Goal: Information Seeking & Learning: Learn about a topic

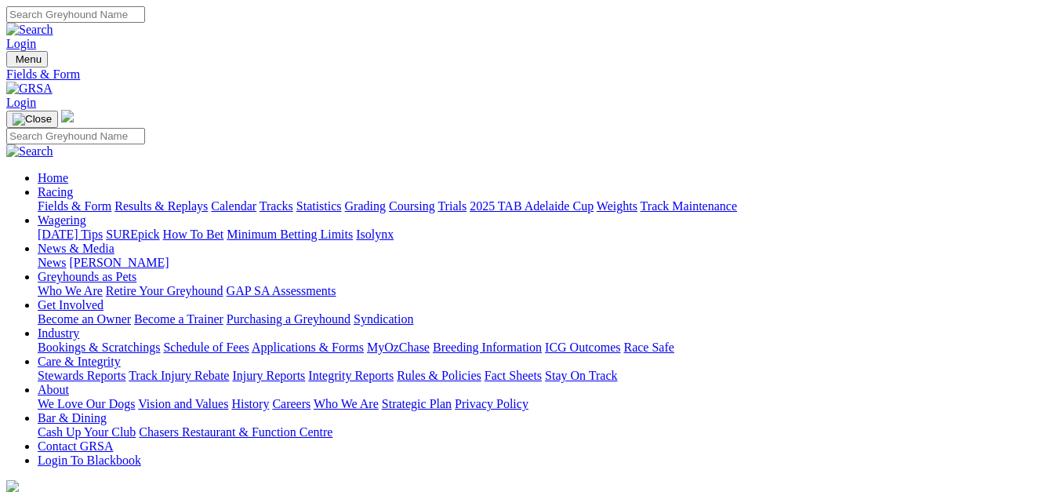
select select "[GEOGRAPHIC_DATA]"
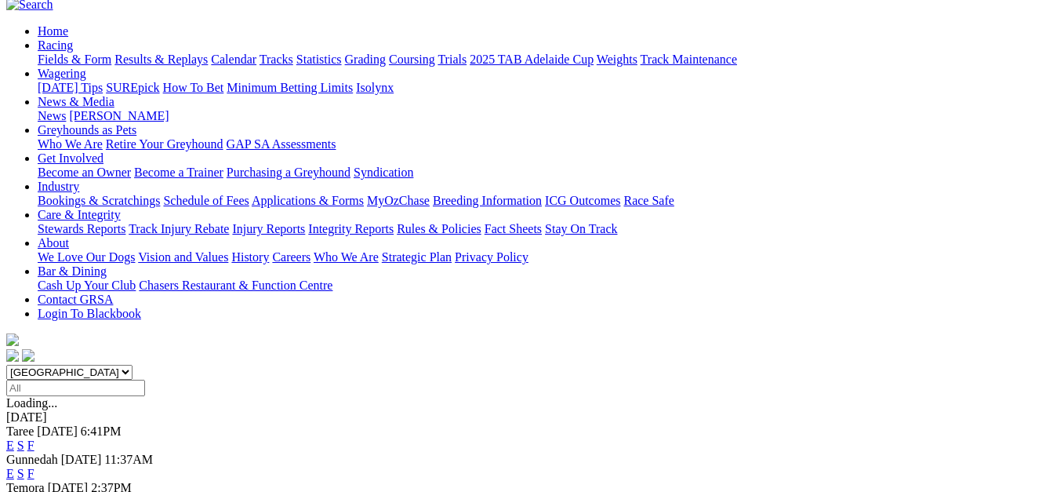
scroll to position [157, 0]
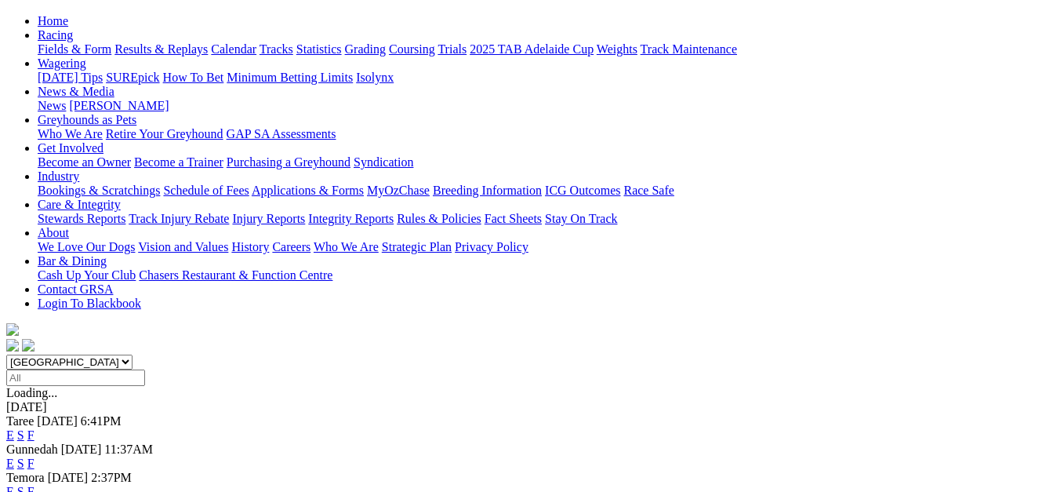
click at [14, 428] on link "E" at bounding box center [10, 434] width 8 height 13
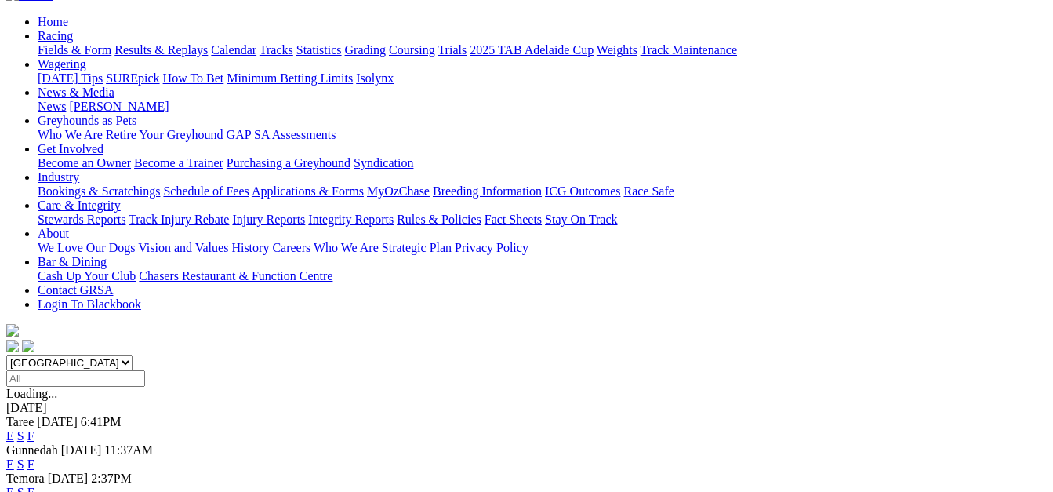
scroll to position [157, 0]
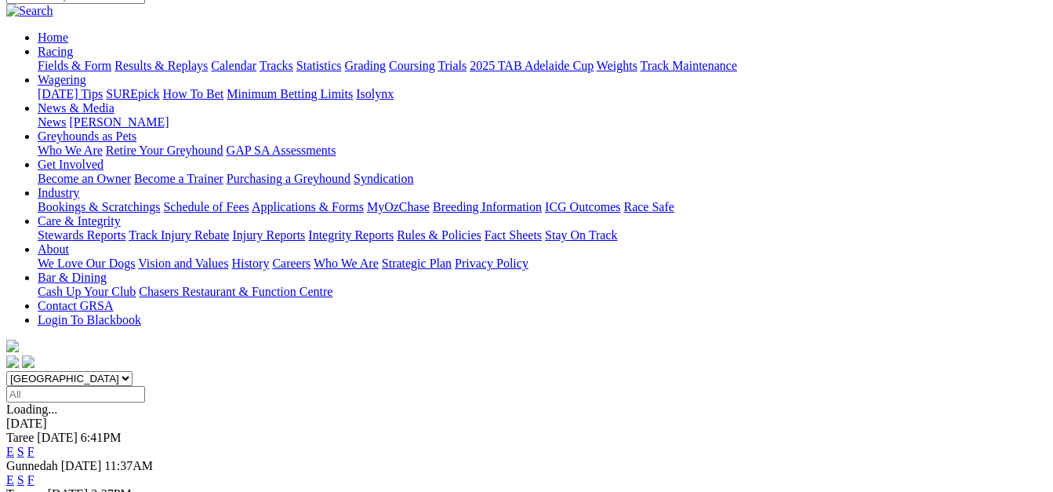
scroll to position [157, 0]
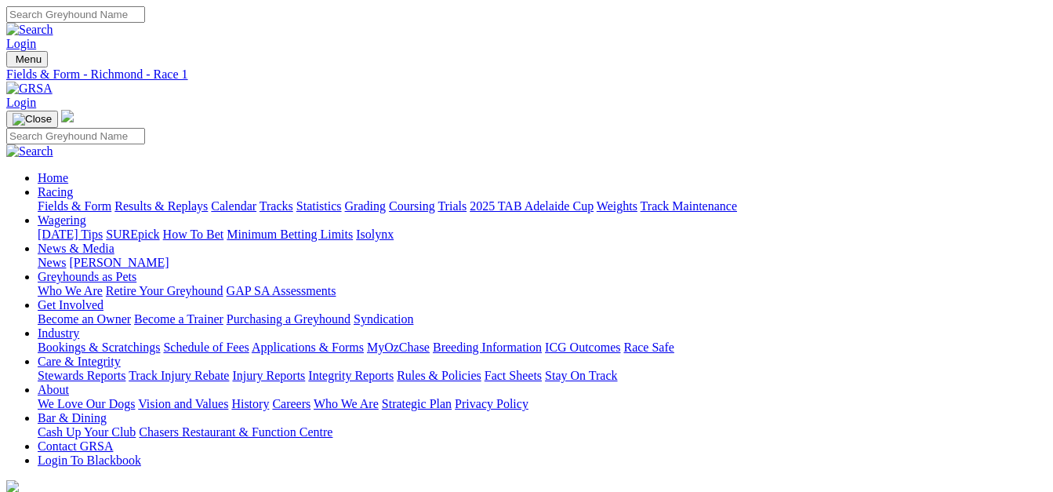
select select "NT"
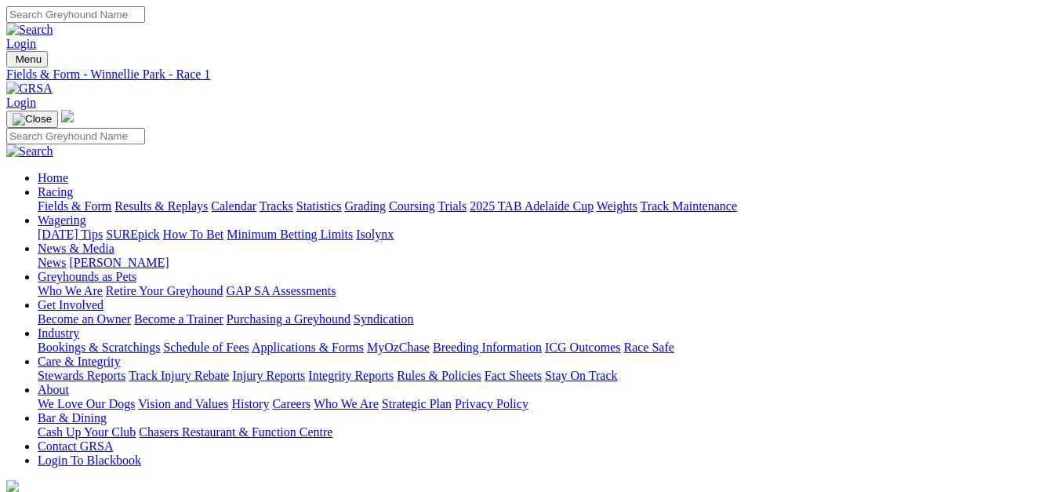
select select "QLD"
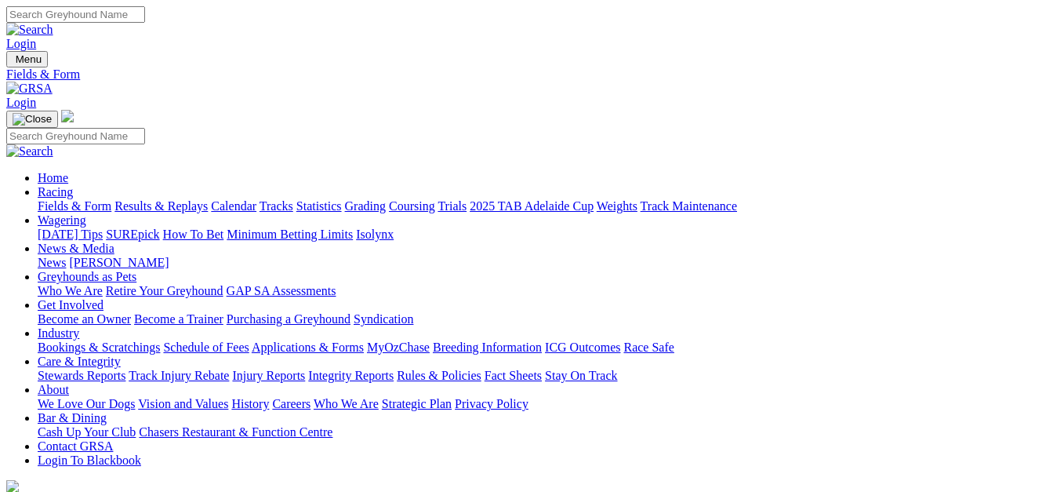
select select "WA"
